Goal: Information Seeking & Learning: Check status

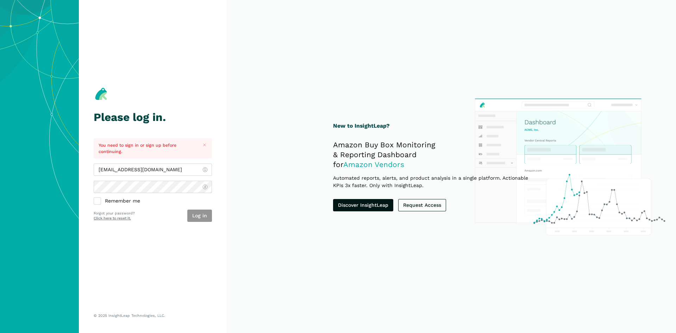
type input "[EMAIL_ADDRESS][DOMAIN_NAME]"
click at [203, 215] on button "Log in" at bounding box center [199, 216] width 25 height 12
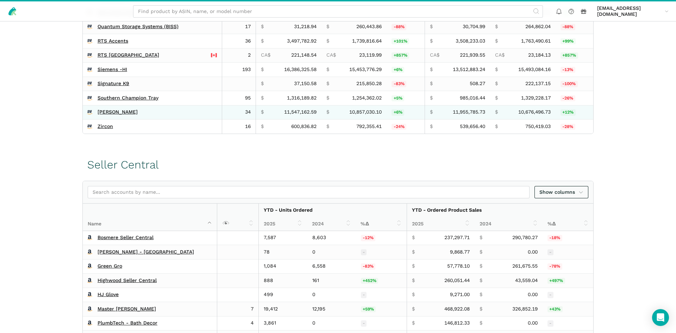
scroll to position [251, 0]
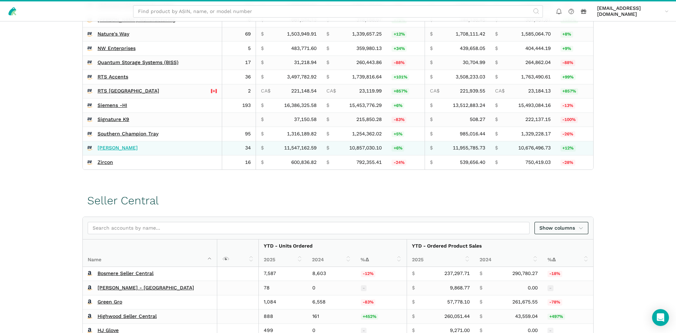
click at [110, 145] on link "[PERSON_NAME]" at bounding box center [117, 148] width 40 height 6
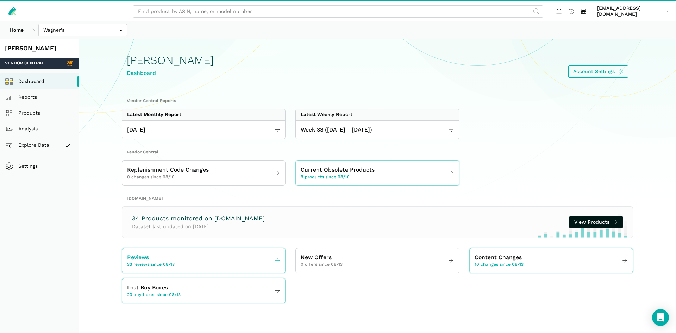
click at [155, 251] on link "Reviews 33 reviews since 08/13" at bounding box center [203, 261] width 163 height 20
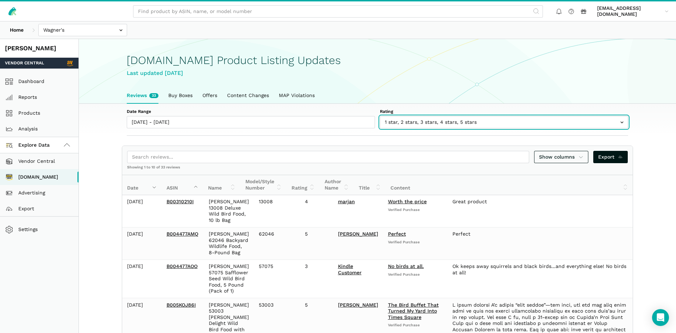
click at [398, 124] on input "text" at bounding box center [504, 122] width 248 height 12
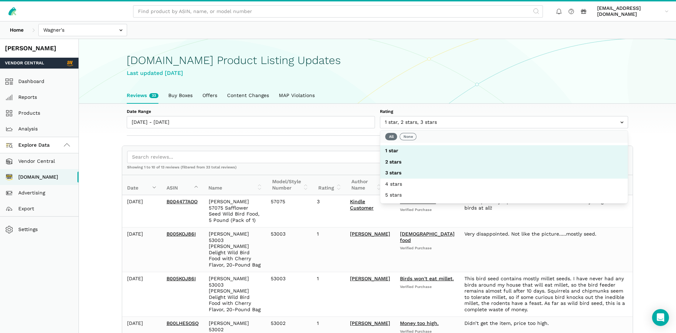
click at [340, 84] on div "Amazon.com Product Listing Updates Last updated August 19, 2025" at bounding box center [377, 63] width 501 height 48
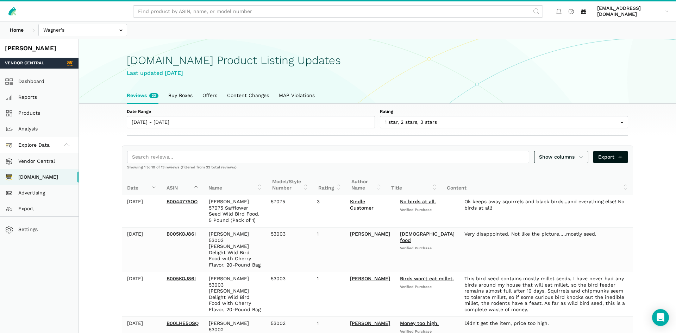
click at [282, 114] on label "Date Range" at bounding box center [251, 112] width 248 height 6
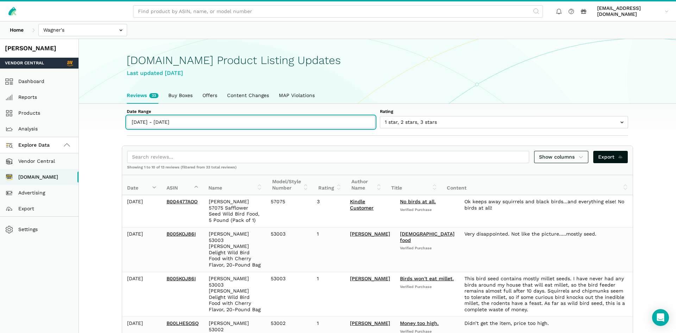
click at [282, 116] on input "08/13/2025 - 08/19/2025" at bounding box center [251, 122] width 248 height 12
type input "08/13/2025"
type input "08/19/2025"
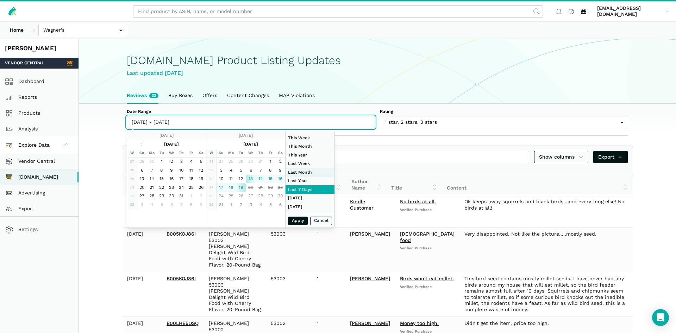
type input "07/01/2025"
type input "07/31/2025"
type input "08/09/2025"
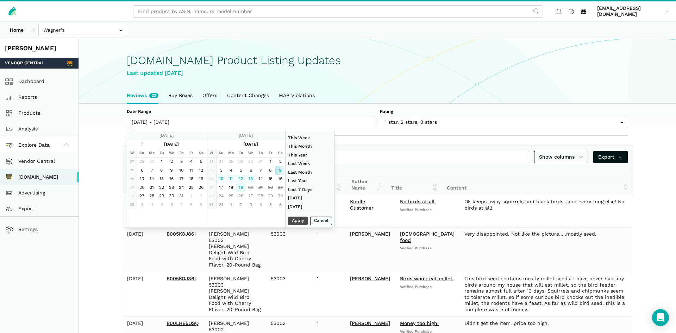
type input "08/19/2025"
type input "08/09/2025"
click at [304, 219] on button "Apply" at bounding box center [298, 221] width 20 height 9
type input "08/09/2025 - 08/19/2025"
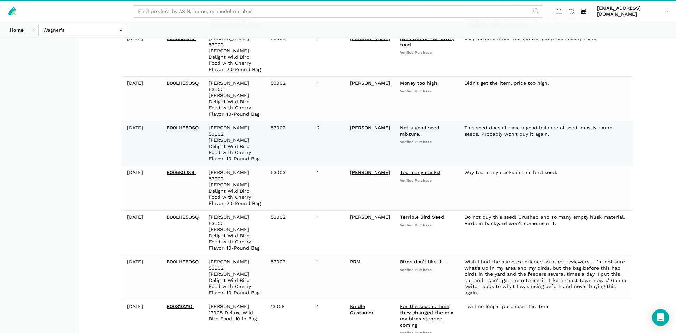
scroll to position [249, 0]
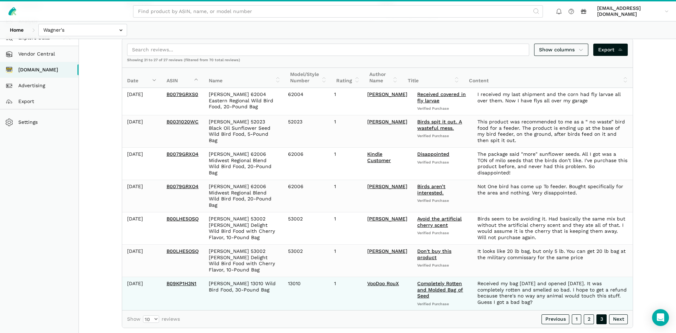
scroll to position [0, 0]
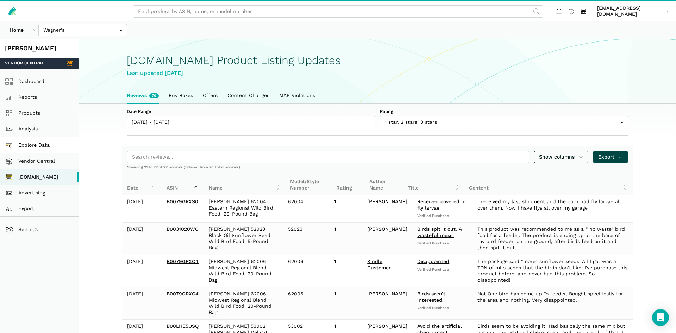
click at [613, 159] on span "Export" at bounding box center [610, 156] width 25 height 7
click at [14, 11] on icon at bounding box center [12, 11] width 8 height 8
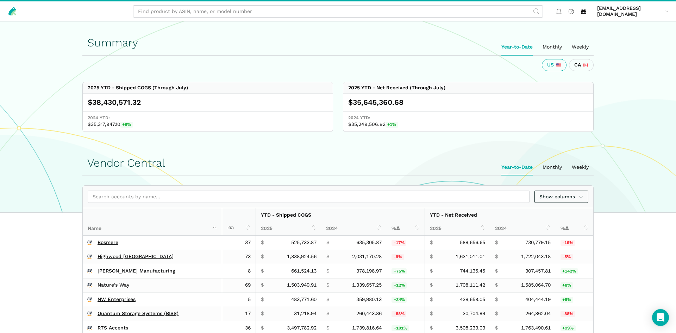
scroll to position [287, 0]
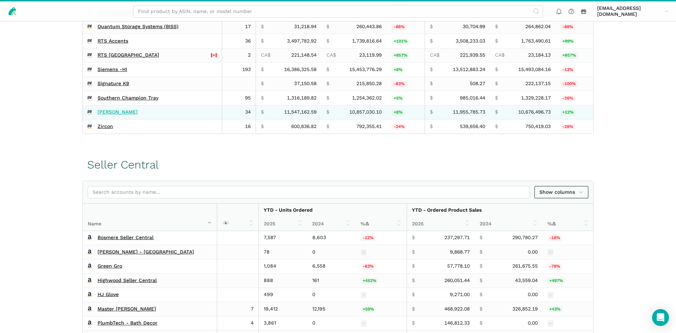
click at [105, 113] on link "[PERSON_NAME]" at bounding box center [117, 112] width 40 height 6
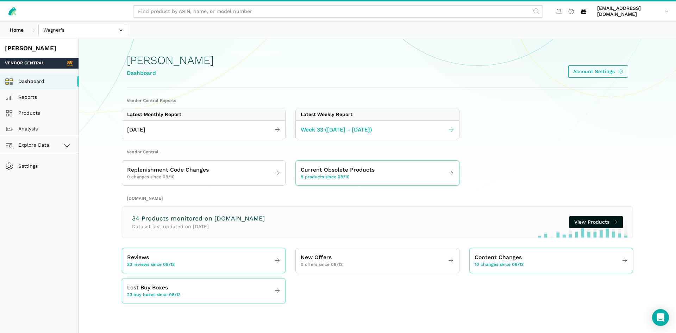
click at [351, 132] on span "Week 33 ([DATE] - [DATE])" at bounding box center [336, 130] width 71 height 9
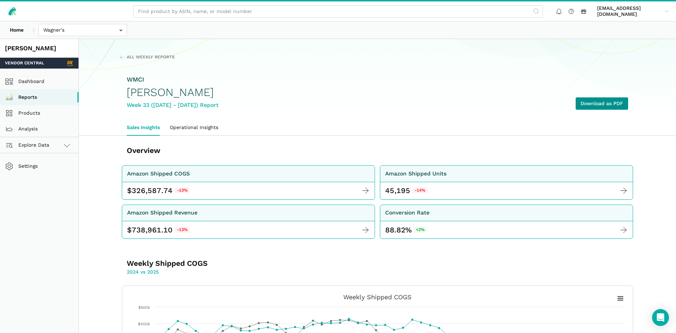
click at [612, 100] on link "Download as PDF" at bounding box center [601, 103] width 52 height 12
click at [33, 110] on link "Products" at bounding box center [39, 113] width 78 height 16
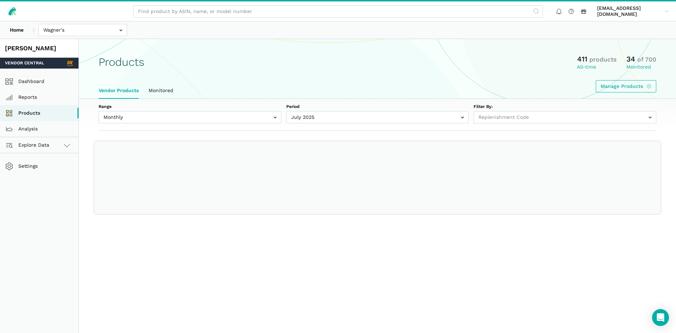
select select
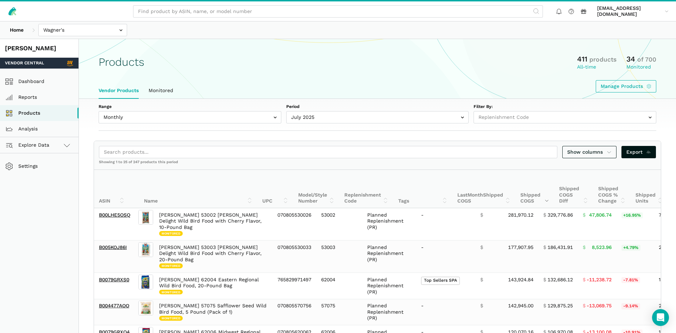
click at [127, 127] on div "Range Monthly Weekly Period [DATE] [DATE] [DATE] [DATE] [DATE] [DATE] [DATE] [D…" at bounding box center [377, 115] width 597 height 32
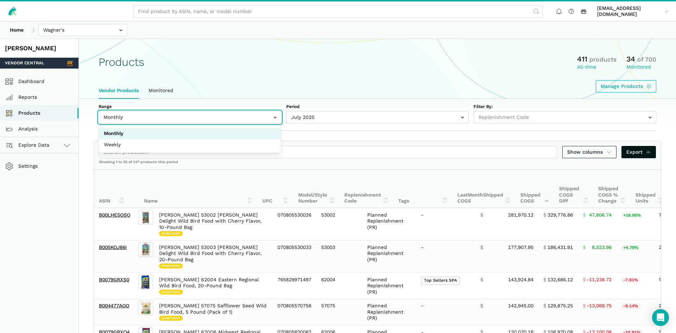
click at [126, 120] on input "text" at bounding box center [190, 117] width 183 height 12
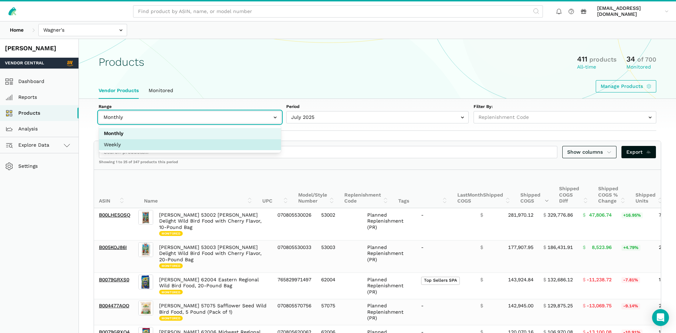
select select "Weekly"
select select "Weekly|2025-08-10"
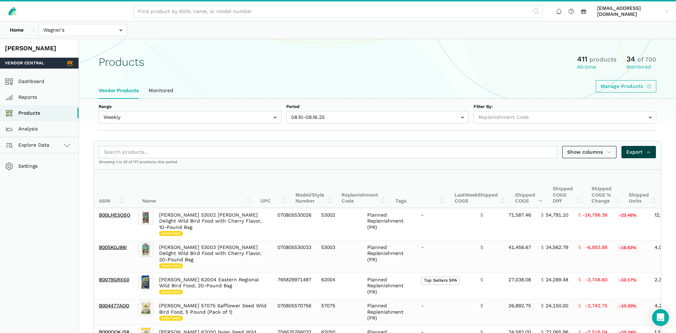
click at [629, 153] on span "Export" at bounding box center [638, 152] width 25 height 7
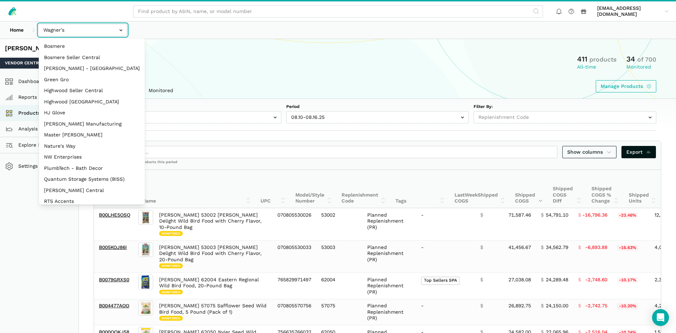
click at [100, 30] on input "text" at bounding box center [82, 30] width 89 height 12
select select "3t6bg6GamSTDovWwD6pnZB2o"
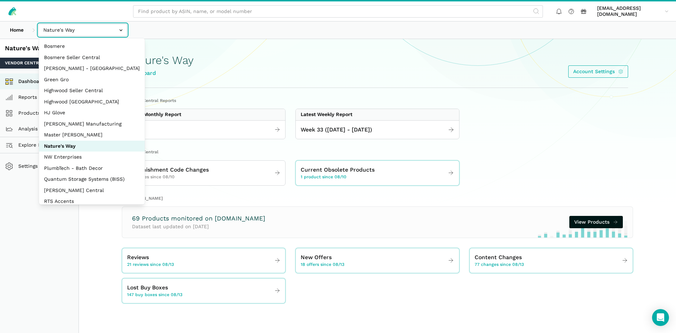
click at [84, 34] on input "text" at bounding box center [82, 30] width 89 height 12
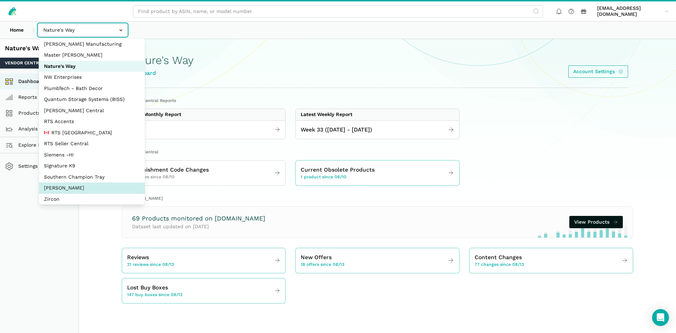
scroll to position [94, 0]
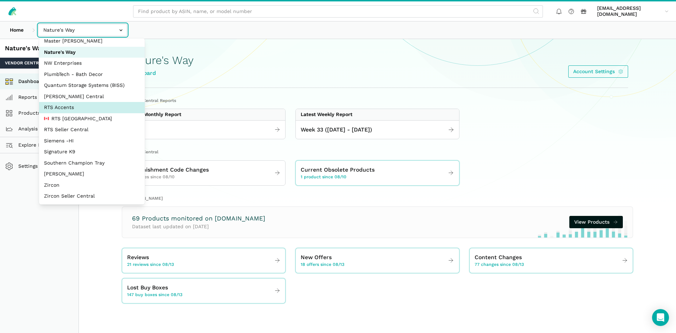
select select "DPHNLGULfjdmZCda3GrCfans"
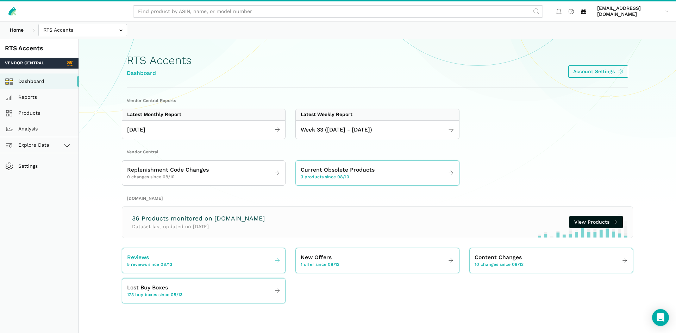
click at [224, 263] on link "Reviews 5 reviews since 08/13" at bounding box center [203, 261] width 163 height 20
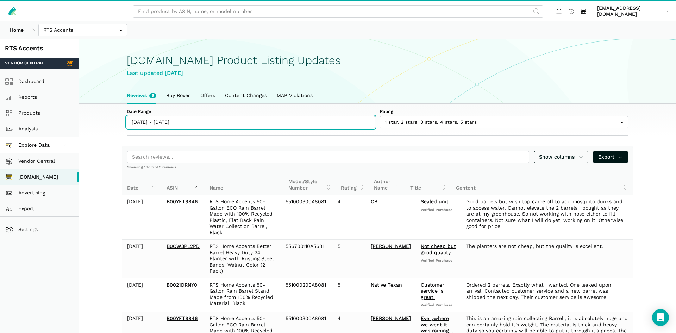
type input "08/13/2025"
type input "08/19/2025"
click at [159, 128] on input "08/13/2025 - 08/19/2025" at bounding box center [251, 122] width 248 height 12
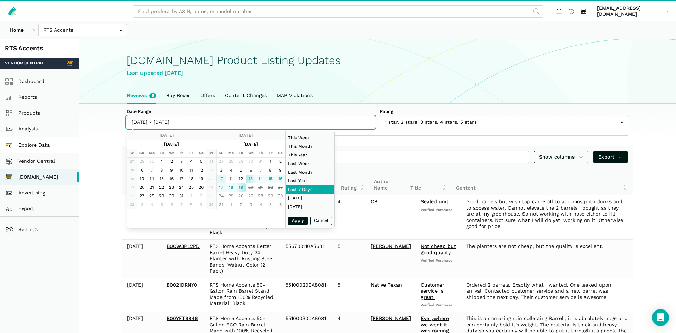
type input "08/10/2025"
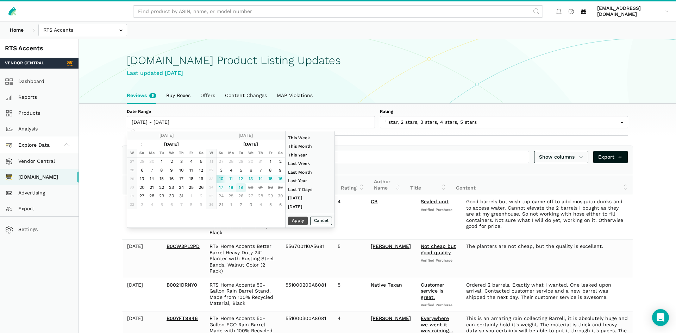
type input "08/19/2025"
type input "08/10/2025"
click at [293, 221] on button "Apply" at bounding box center [298, 221] width 20 height 9
type input "08/10/2025 - 08/19/2025"
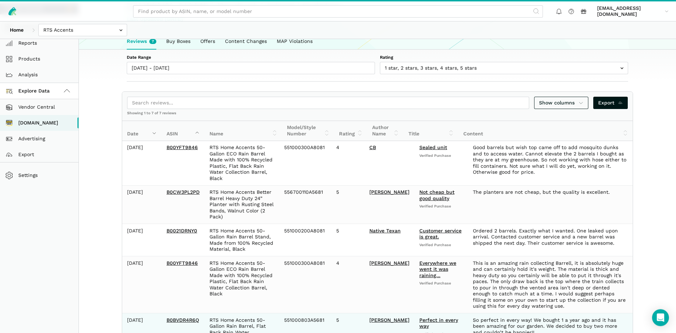
scroll to position [44, 0]
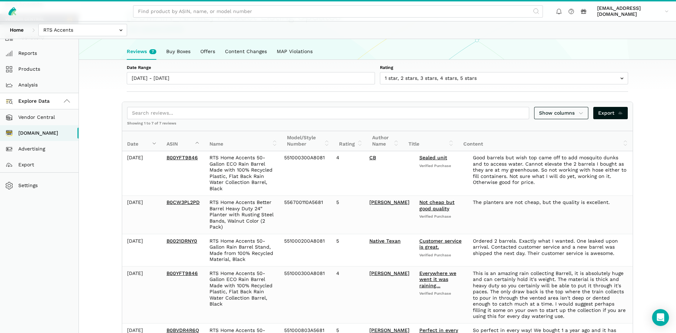
click at [414, 85] on div "Date Range 08/10/2025 - 08/19/2025 Rating 1 star 2 stars 3 stars 4 stars 5 stars" at bounding box center [377, 76] width 541 height 32
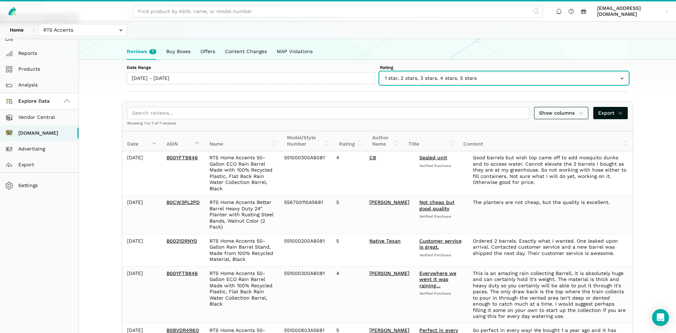
click at [414, 83] on input "text" at bounding box center [504, 78] width 248 height 12
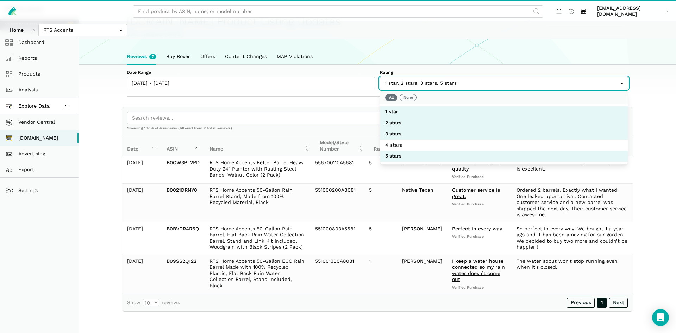
scroll to position [39, 0]
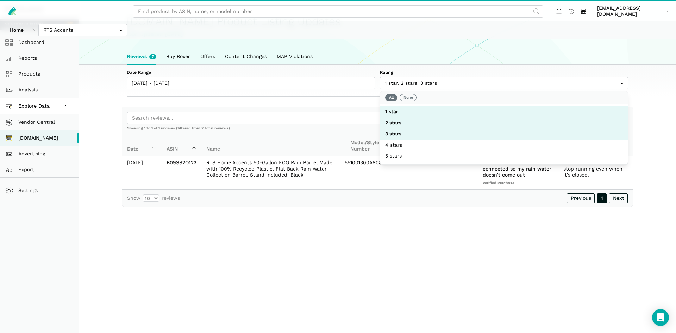
click at [414, 62] on ul "Reviews 7 Buy Boxes Offers Content Changes MAP Violations" at bounding box center [377, 57] width 511 height 16
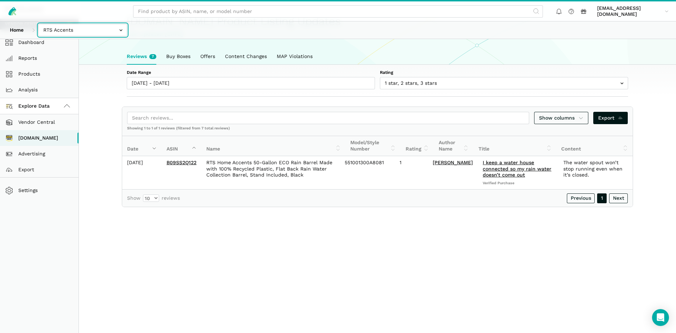
click at [88, 29] on input "text" at bounding box center [82, 30] width 89 height 12
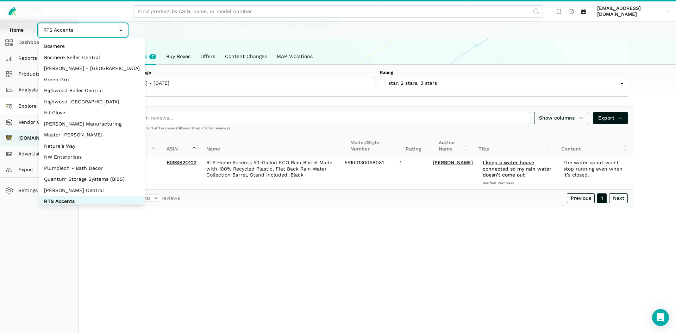
scroll to position [94, 0]
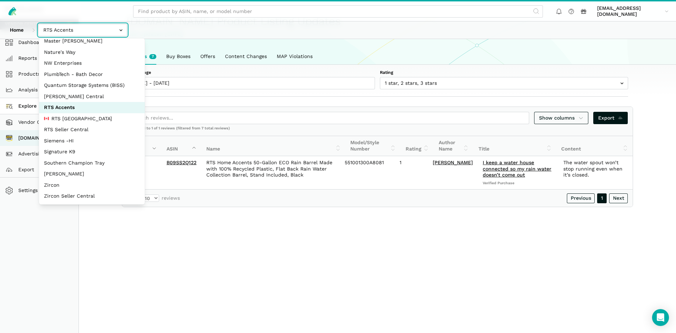
select select "DM38AQ3CPtVJ89bBDkVCzKzE"
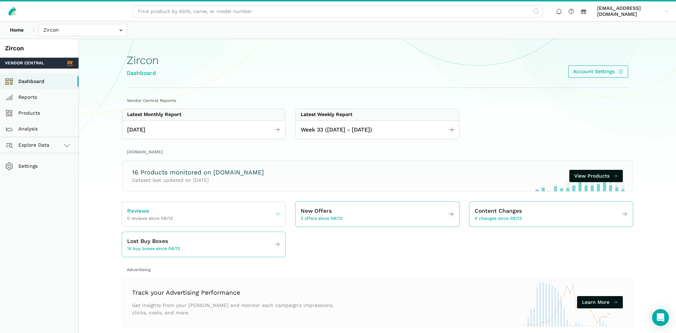
click at [168, 215] on div "Reviews 0 reviews since 08/13" at bounding box center [149, 214] width 45 height 15
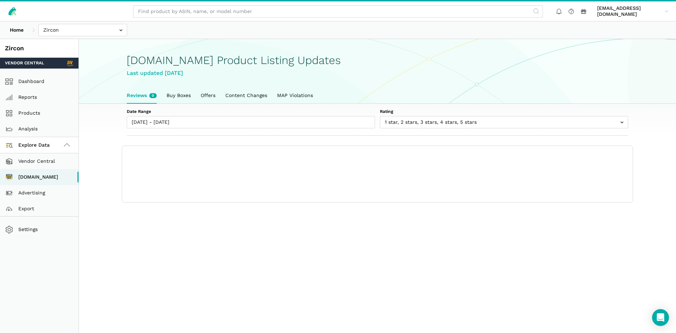
scroll to position [2, 0]
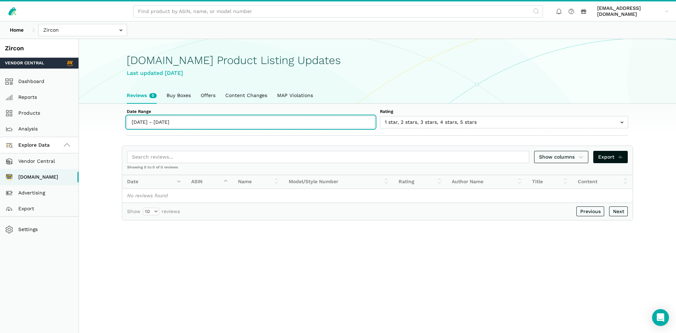
type input "[DATE]"
click at [162, 125] on input "[DATE] - [DATE]" at bounding box center [251, 122] width 248 height 12
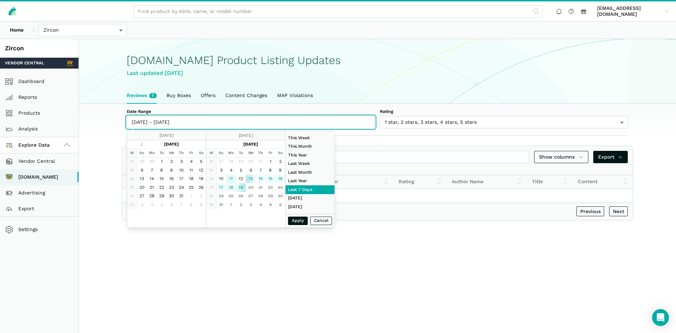
type input "[DATE]"
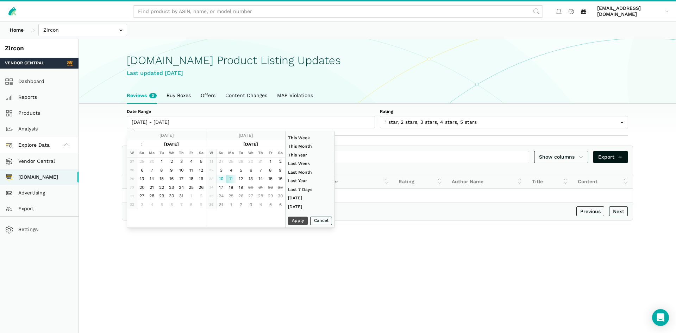
type input "[DATE]"
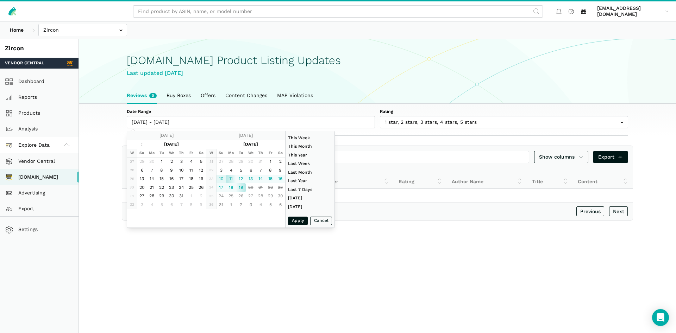
type input "[DATE]"
type input "06/01/2025"
type input "06/30/2025"
type input "08/10/2025"
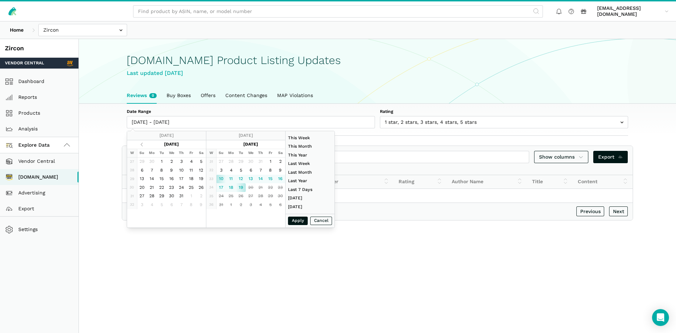
type input "08/19/2025"
click at [297, 221] on button "Apply" at bounding box center [298, 221] width 20 height 9
type input "08/10/2025 - 08/19/2025"
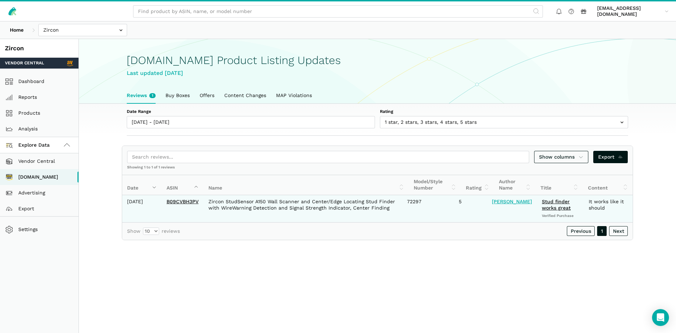
click at [501, 204] on link "Patrick Yandell" at bounding box center [512, 202] width 40 height 6
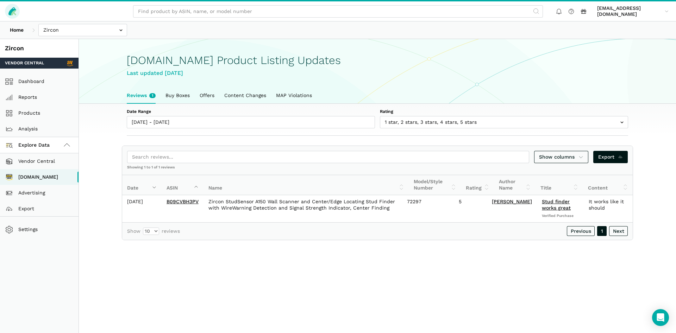
click at [12, 11] on icon at bounding box center [12, 11] width 8 height 8
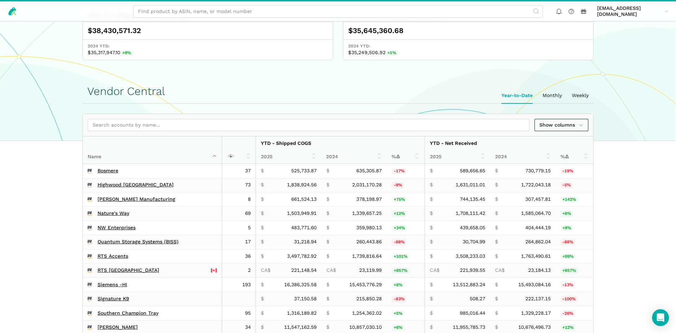
scroll to position [108, 0]
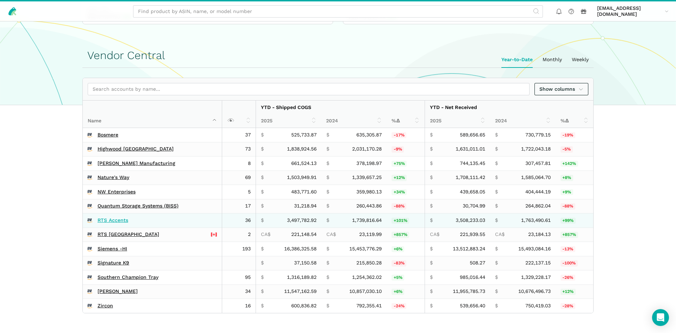
click at [104, 221] on link "RTS Accents" at bounding box center [112, 220] width 31 height 6
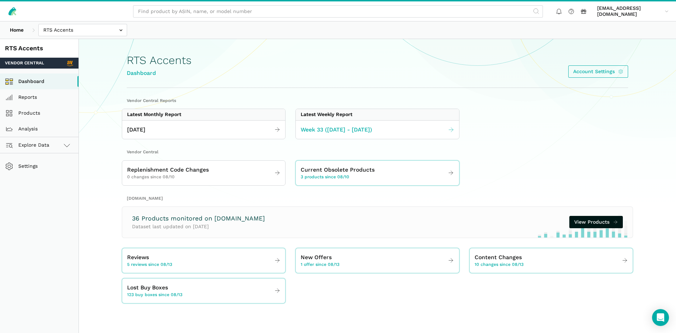
click at [347, 134] on link "Week 33 ([DATE] - [DATE])" at bounding box center [377, 130] width 163 height 14
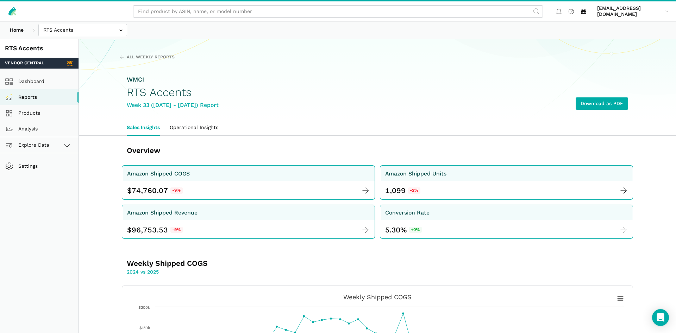
click at [59, 23] on div "Home Bosmere Bosmere Seller Central Gleason - Milwaukee Green Gro Highwood Sell…" at bounding box center [338, 29] width 676 height 17
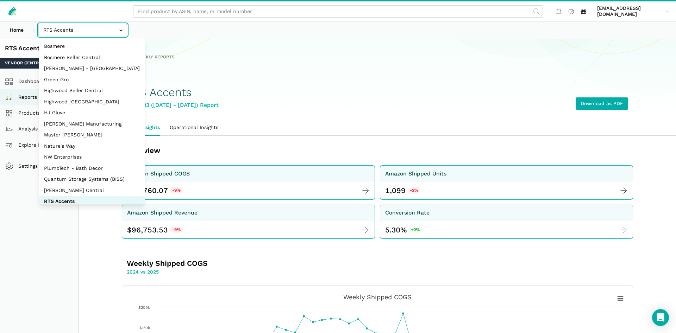
click at [56, 33] on input "text" at bounding box center [82, 30] width 89 height 12
select select "8KcbEGzBHiJ2C1zNfhAn1h3U"
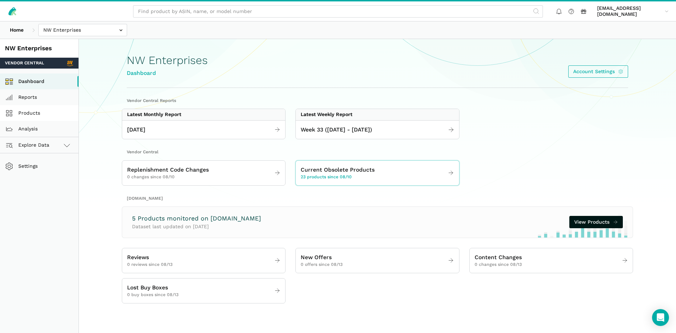
click at [33, 112] on link "Products" at bounding box center [39, 113] width 78 height 16
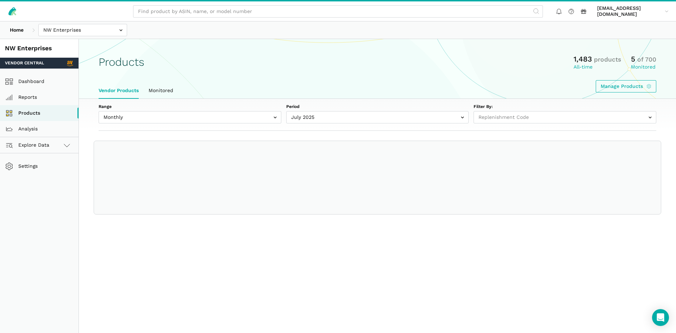
select select
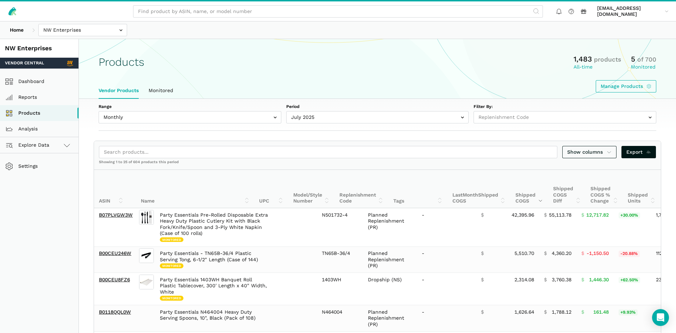
click at [155, 124] on div "Range Monthly Weekly Period [DATE] [DATE] [DATE] [DATE] [DATE] [DATE] [DATE] [D…" at bounding box center [377, 115] width 597 height 32
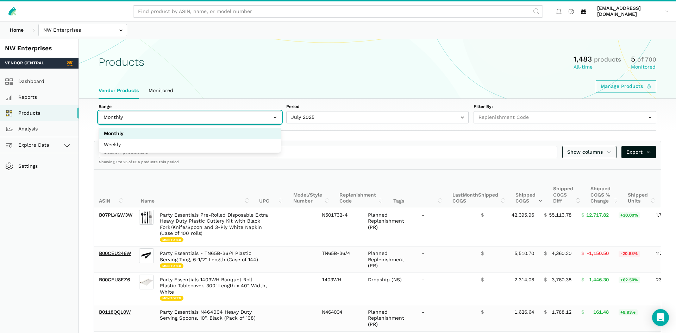
click at [160, 121] on input "text" at bounding box center [190, 117] width 183 height 12
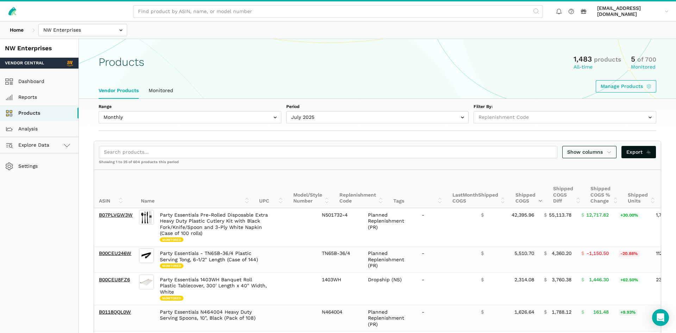
click at [254, 85] on ul "Vendor Products Monitored" at bounding box center [377, 91] width 567 height 16
